Goal: Information Seeking & Learning: Get advice/opinions

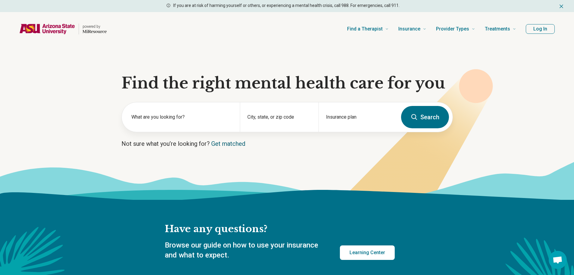
click at [241, 144] on link "Get matched" at bounding box center [228, 143] width 34 height 7
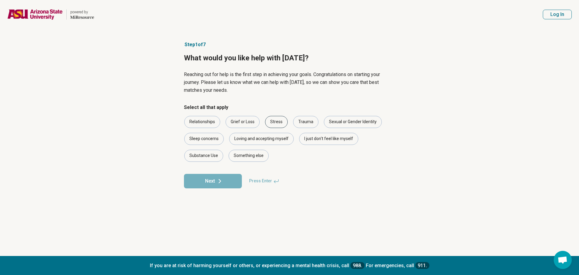
click at [274, 122] on div "Stress" at bounding box center [276, 122] width 23 height 12
click at [209, 182] on button "Next" at bounding box center [213, 181] width 58 height 14
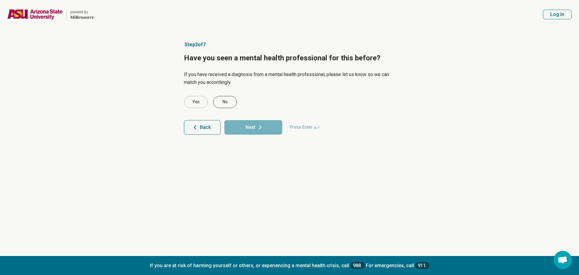
click at [223, 100] on div "No" at bounding box center [225, 102] width 24 height 12
click at [248, 126] on button "Next" at bounding box center [253, 127] width 58 height 14
click at [228, 102] on div "No" at bounding box center [225, 102] width 24 height 12
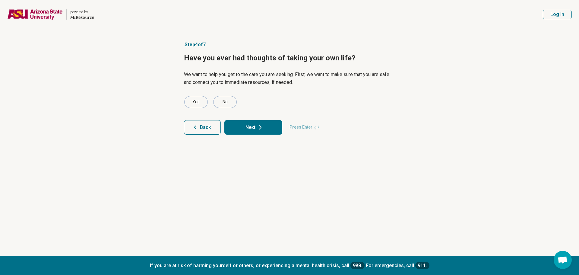
click at [245, 125] on button "Next" at bounding box center [253, 127] width 58 height 14
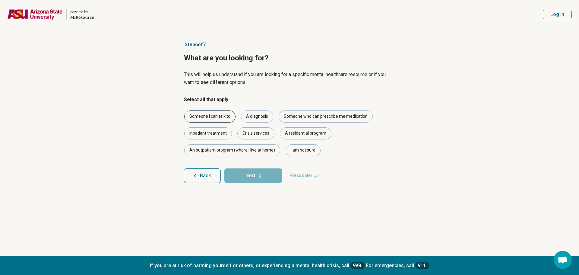
click at [221, 116] on div "Someone I can talk to" at bounding box center [209, 116] width 51 height 12
click at [247, 175] on button "Next" at bounding box center [253, 175] width 58 height 14
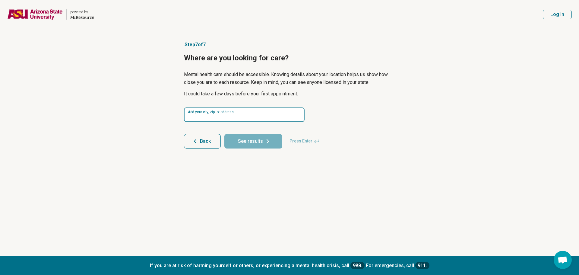
click at [235, 111] on input at bounding box center [244, 114] width 121 height 14
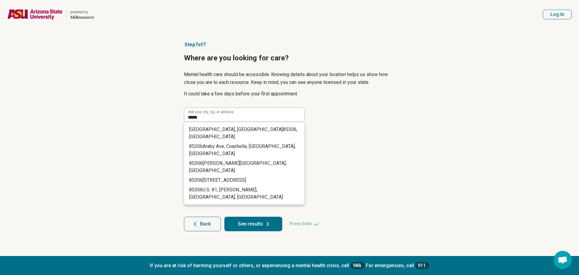
click at [283, 128] on span "85306" at bounding box center [290, 129] width 14 height 6
type input "**********"
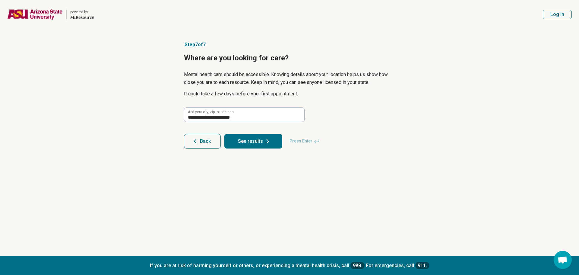
click at [255, 138] on button "See results" at bounding box center [253, 141] width 58 height 14
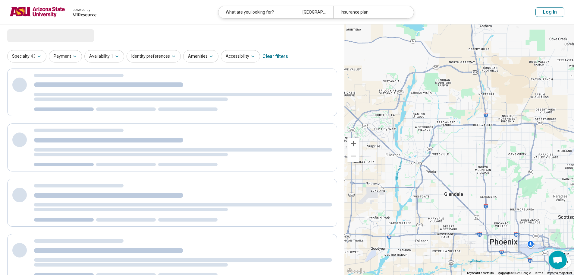
select select "***"
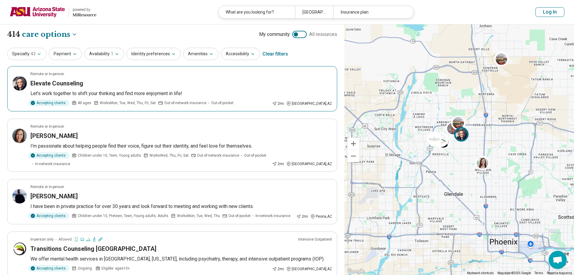
click at [71, 84] on h3 "Elevate Counseling" at bounding box center [56, 83] width 53 height 8
